Goal: Transaction & Acquisition: Purchase product/service

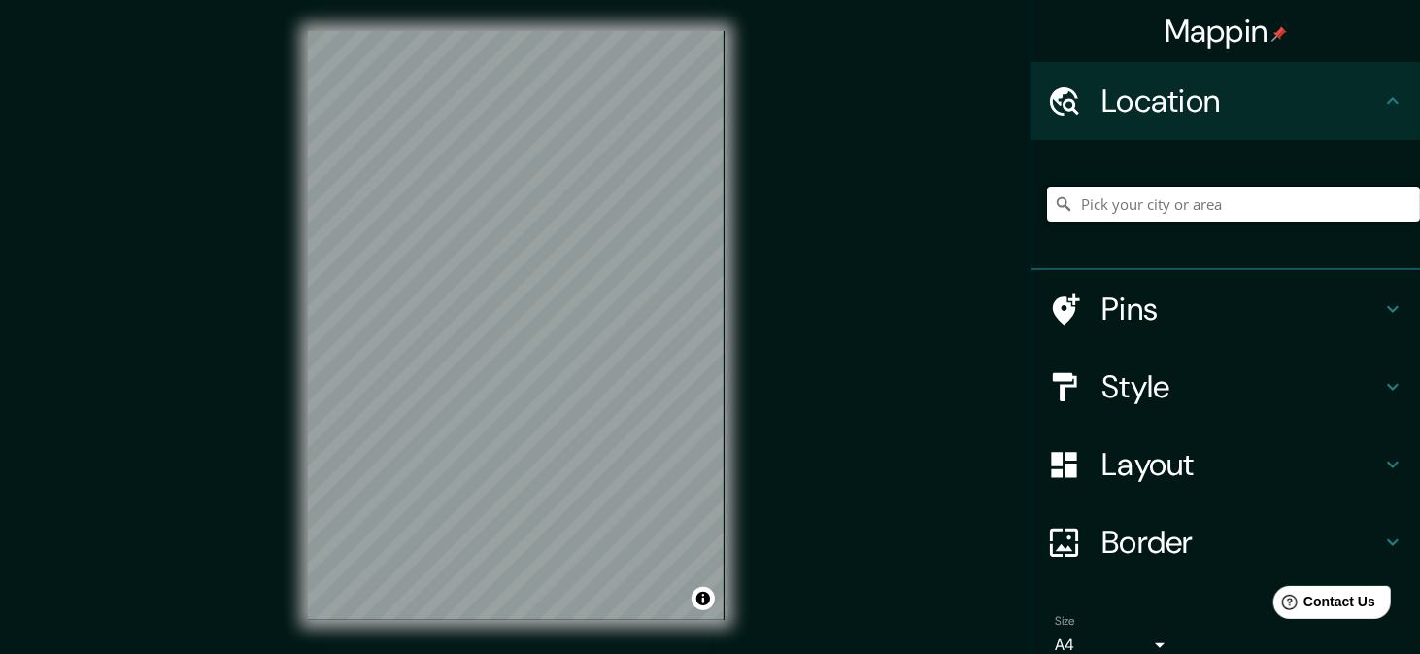
click at [1141, 206] on input "Pick your city or area" at bounding box center [1233, 203] width 373 height 35
type input "a"
click at [1178, 193] on input "[US_STATE], [GEOGRAPHIC_DATA]" at bounding box center [1233, 203] width 373 height 35
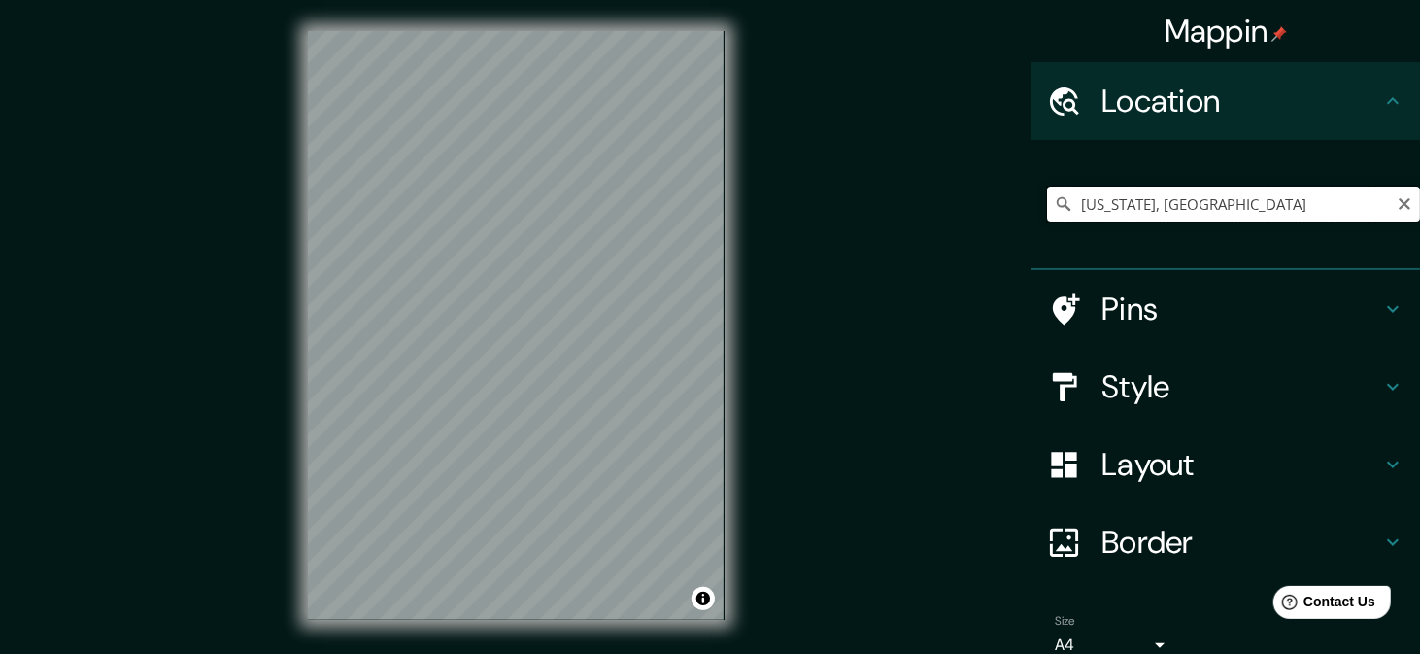
click at [1178, 193] on input "[US_STATE], [GEOGRAPHIC_DATA]" at bounding box center [1233, 203] width 373 height 35
type input "r"
type input "[GEOGRAPHIC_DATA], [GEOGRAPHIC_DATA][PERSON_NAME], [GEOGRAPHIC_DATA]"
click at [1350, 371] on h4 "Style" at bounding box center [1241, 386] width 280 height 39
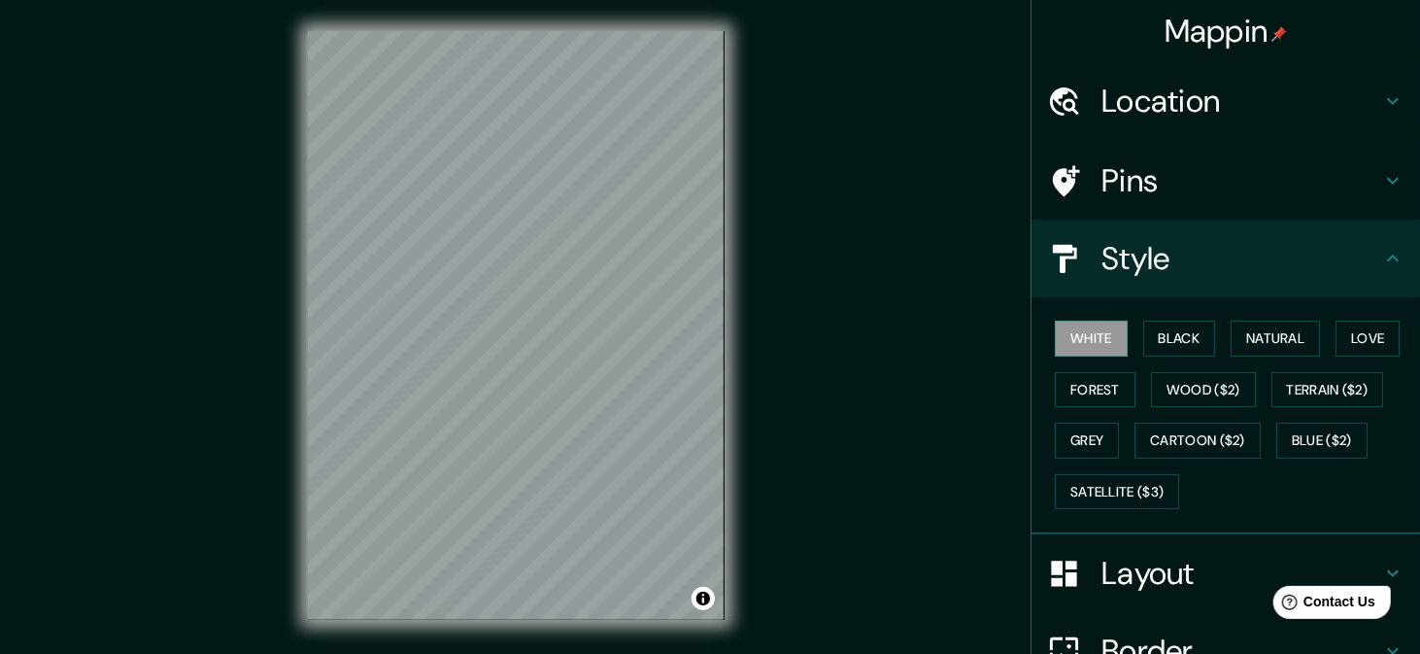
click at [1275, 275] on h4 "Style" at bounding box center [1241, 258] width 280 height 39
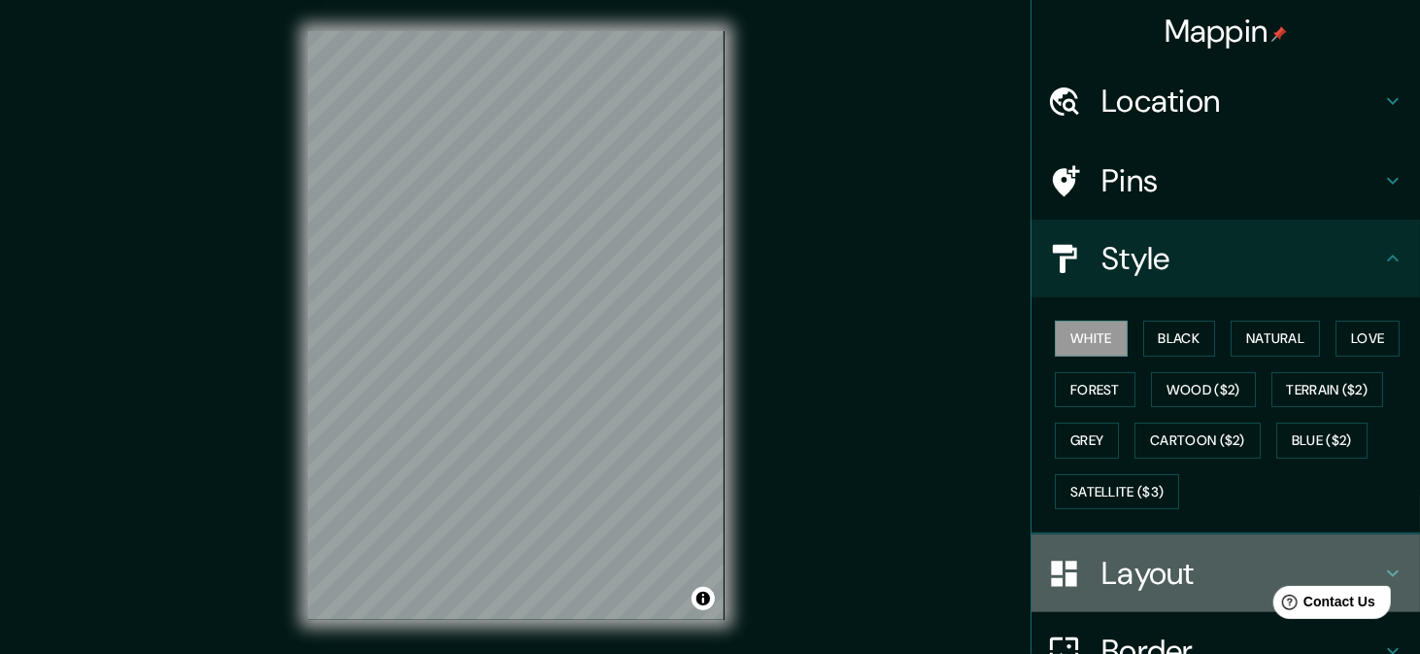
click at [1359, 540] on div "Layout" at bounding box center [1225, 573] width 389 height 78
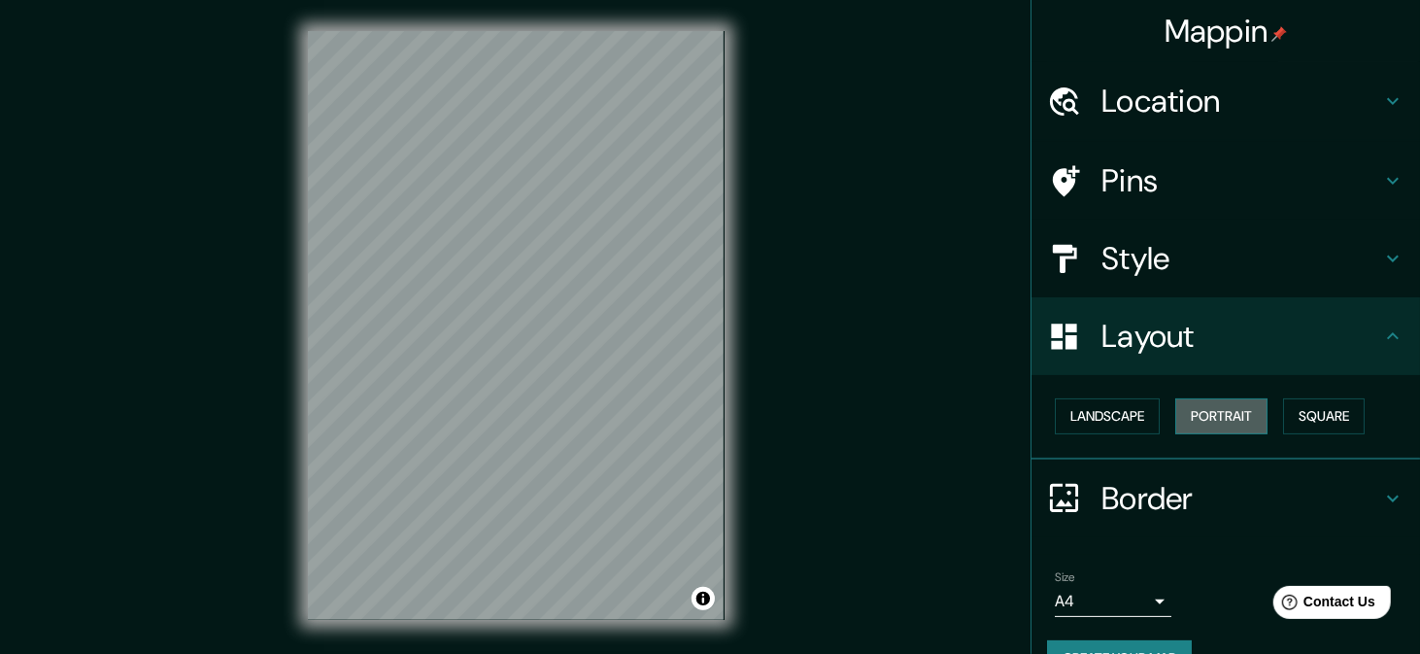
click at [1204, 413] on button "Portrait" at bounding box center [1221, 416] width 92 height 36
click at [1100, 418] on button "Landscape" at bounding box center [1107, 416] width 105 height 36
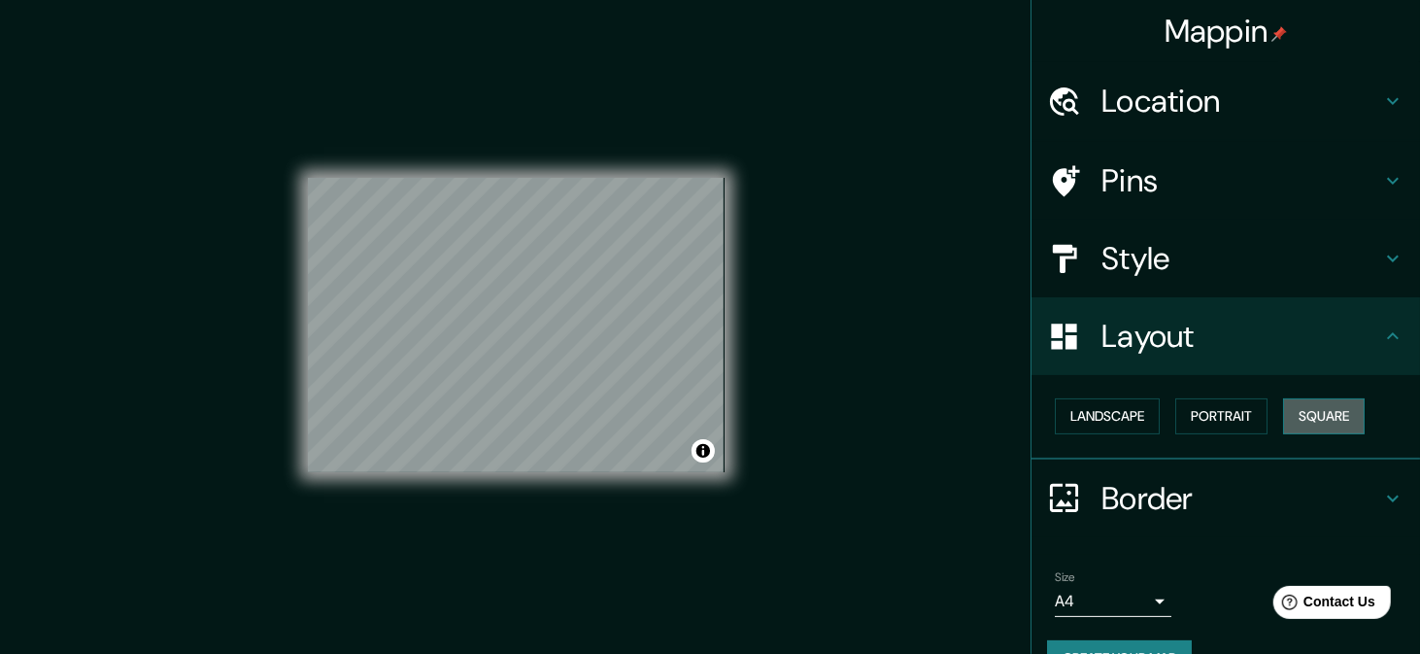
click at [1302, 406] on button "Square" at bounding box center [1324, 416] width 82 height 36
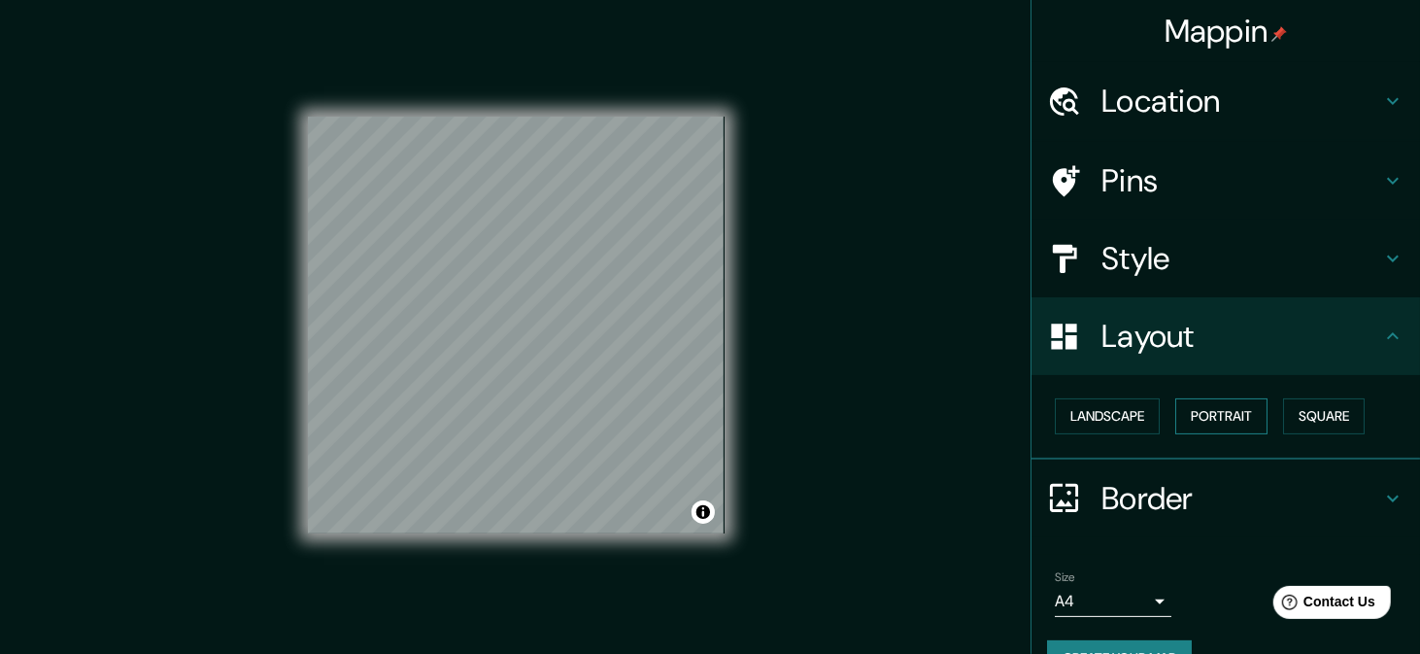
click at [1224, 411] on button "Portrait" at bounding box center [1221, 416] width 92 height 36
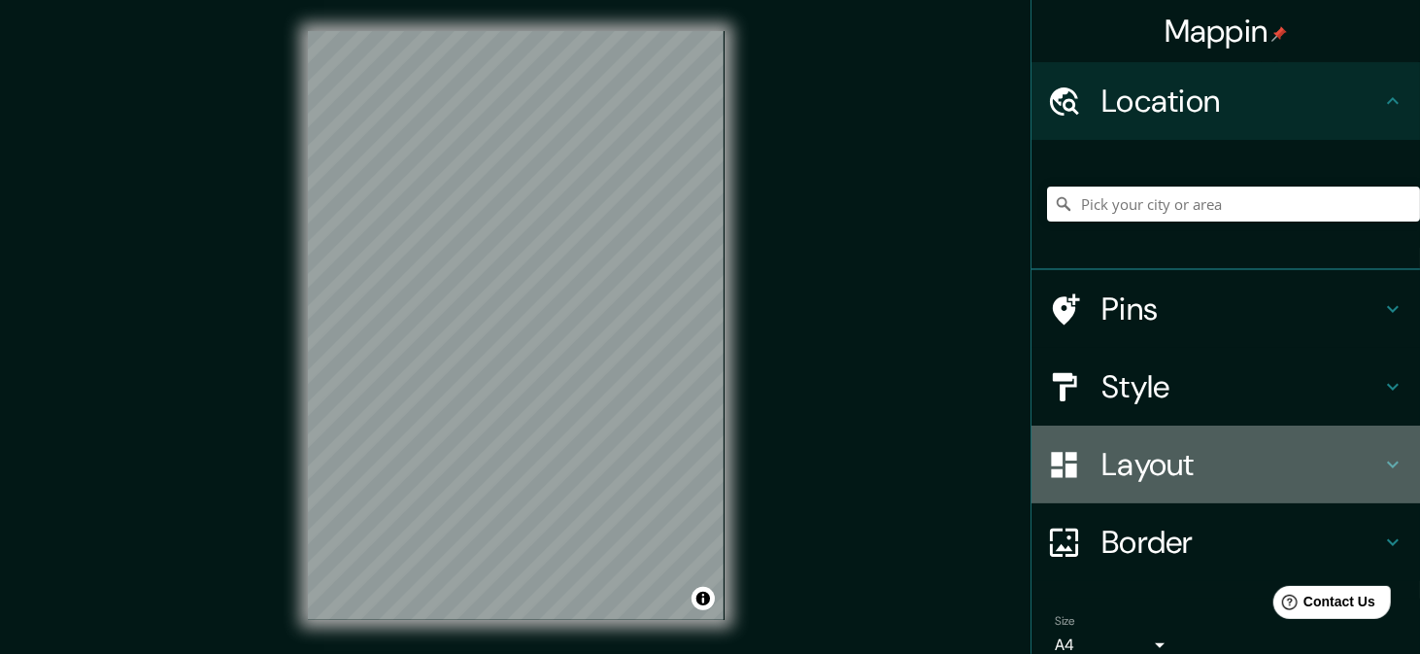
click at [1103, 463] on h4 "Layout" at bounding box center [1241, 464] width 280 height 39
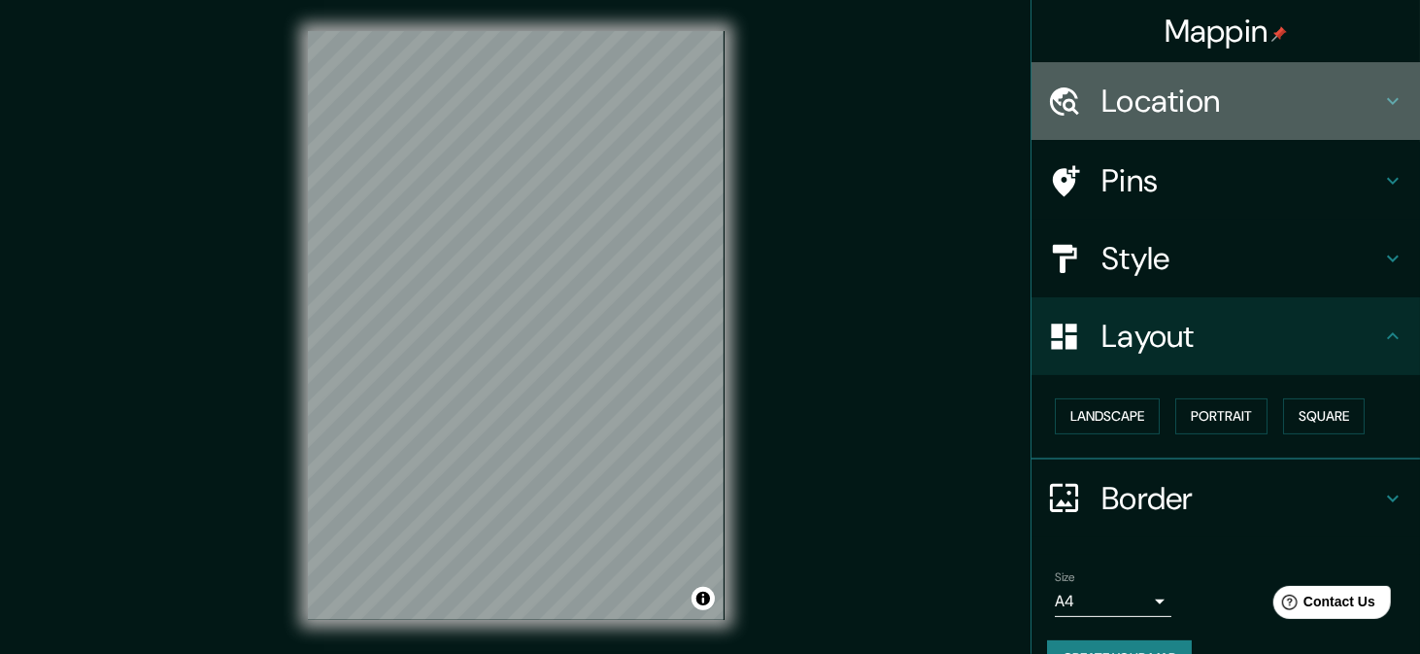
click at [1094, 127] on div "Location" at bounding box center [1225, 101] width 389 height 78
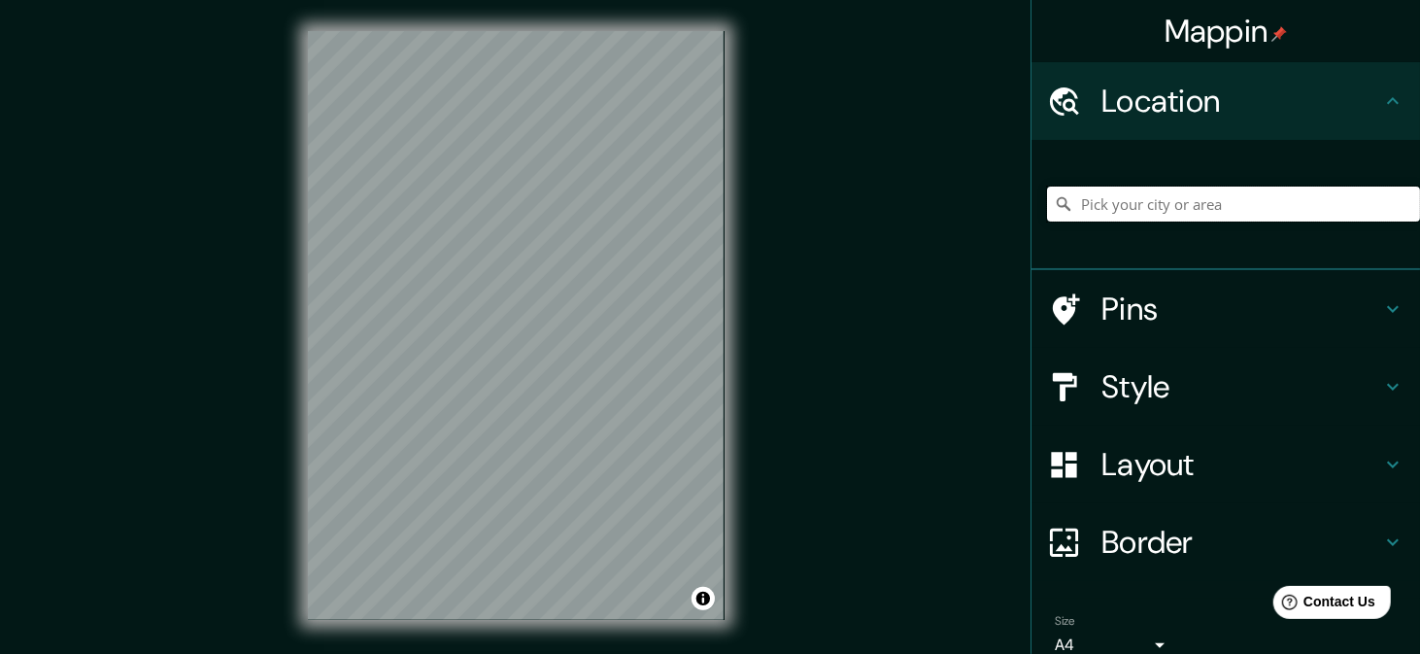
click at [1103, 186] on input "Pick your city or area" at bounding box center [1233, 203] width 373 height 35
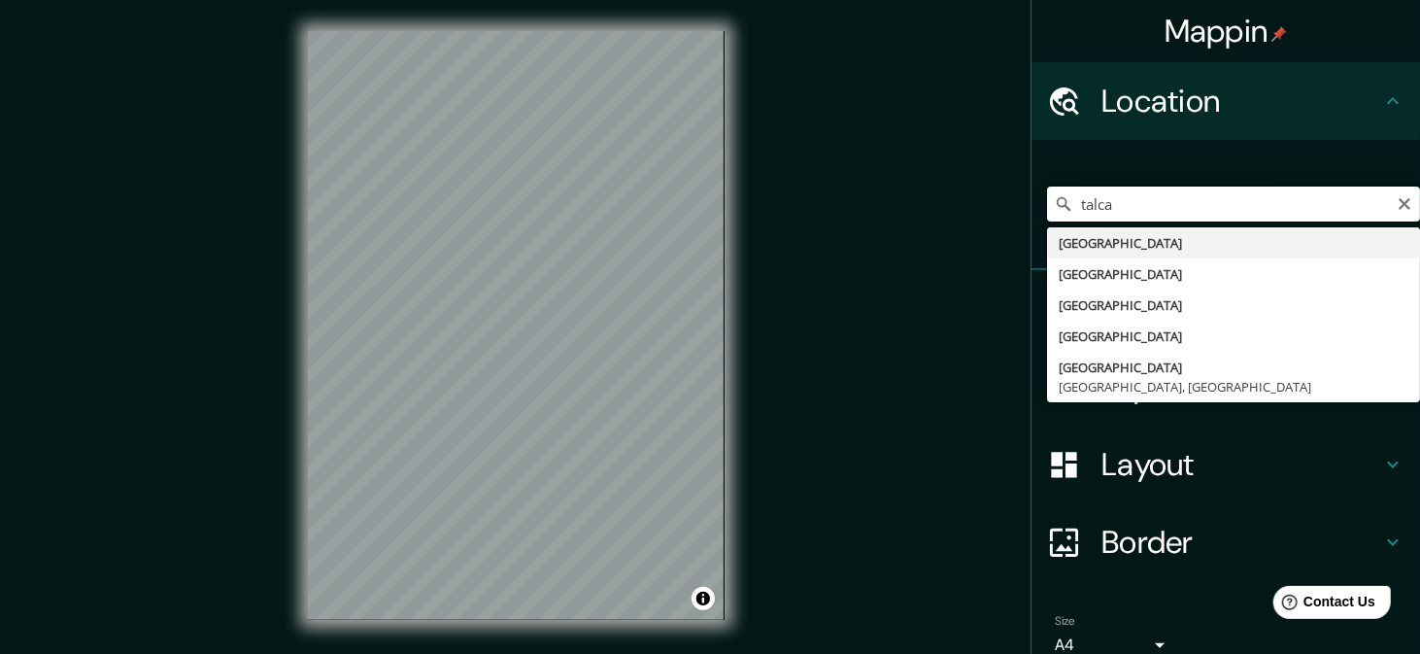
click at [1104, 203] on input "talca" at bounding box center [1233, 203] width 373 height 35
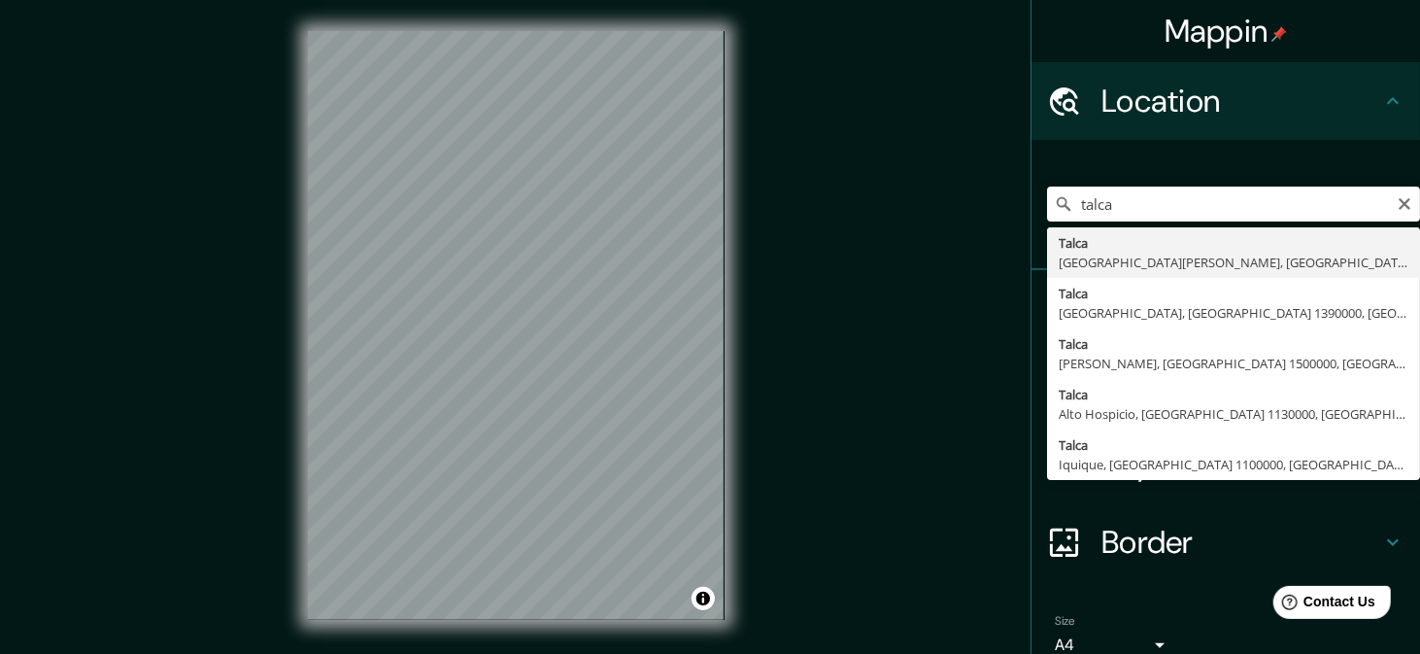
type input "[GEOGRAPHIC_DATA], [GEOGRAPHIC_DATA][PERSON_NAME], [GEOGRAPHIC_DATA]"
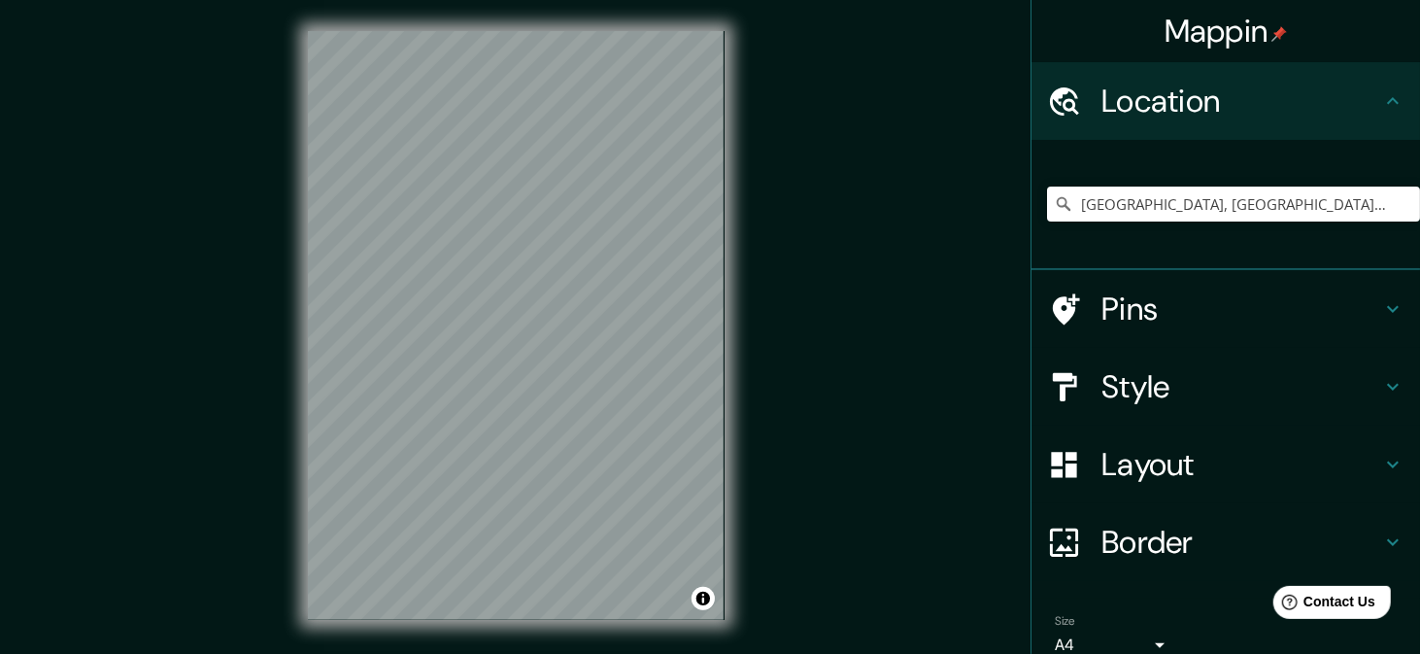
click at [1295, 389] on h4 "Style" at bounding box center [1241, 386] width 280 height 39
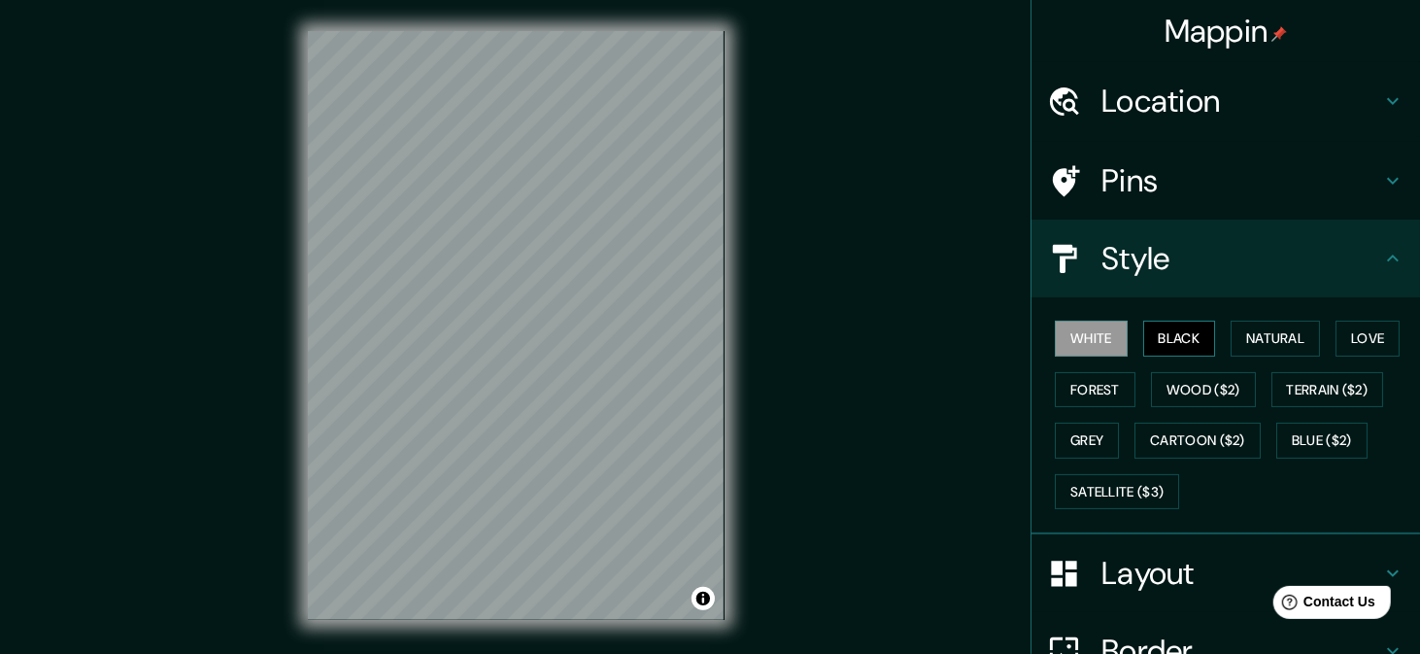
click at [1181, 340] on button "Black" at bounding box center [1179, 339] width 73 height 36
click at [1084, 440] on button "Grey" at bounding box center [1087, 441] width 64 height 36
